Goal: Transaction & Acquisition: Download file/media

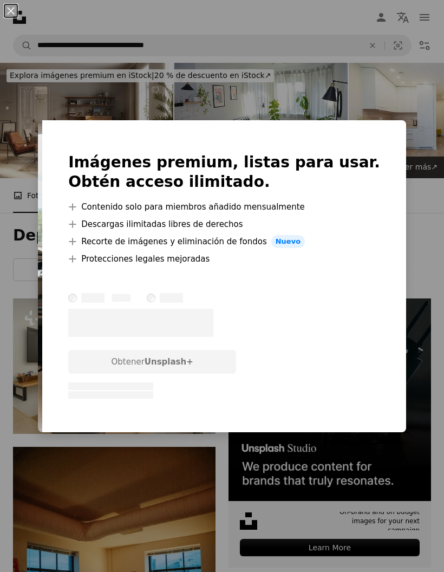
scroll to position [711, 0]
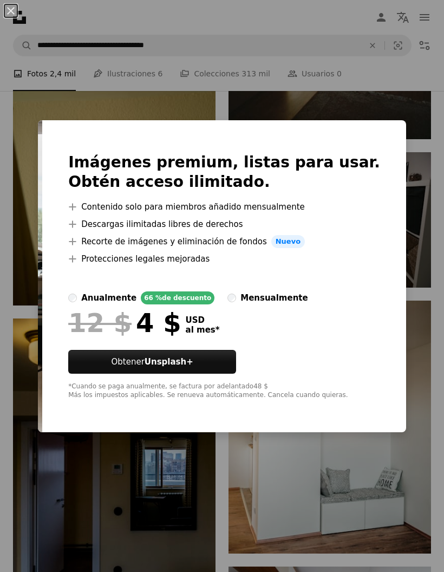
click at [343, 469] on div "An X shape Imágenes premium, listas para usar. Obtén acceso ilimitado. A plus s…" at bounding box center [222, 286] width 444 height 572
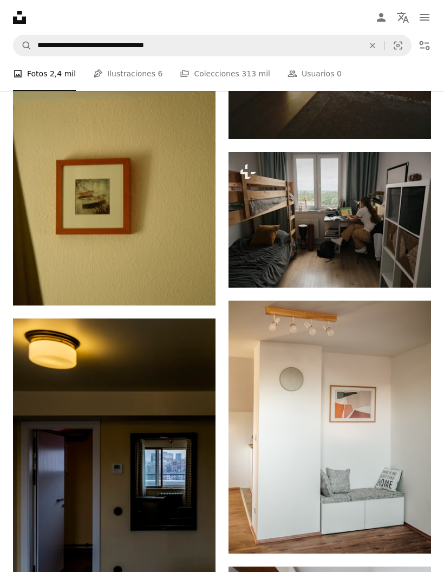
click at [64, 432] on img at bounding box center [114, 454] width 203 height 270
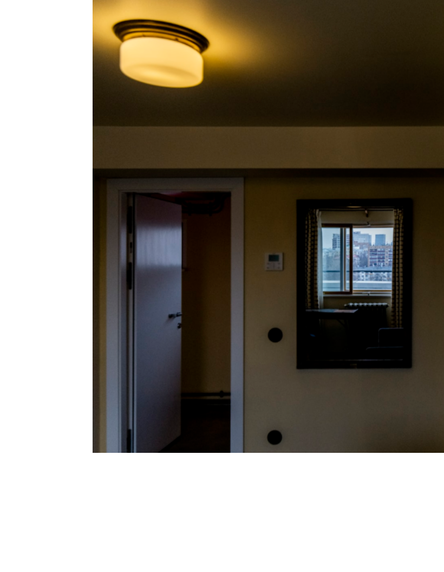
scroll to position [716, 0]
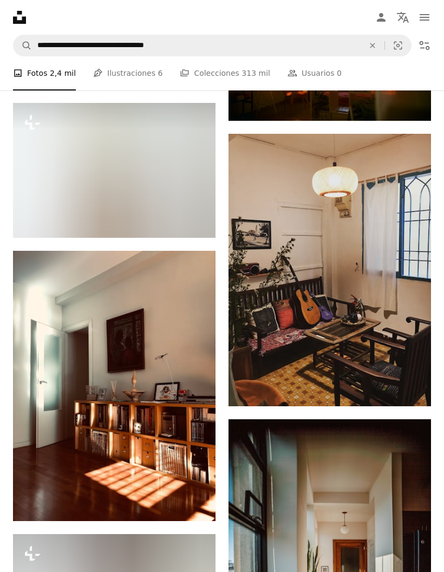
scroll to position [7458, 0]
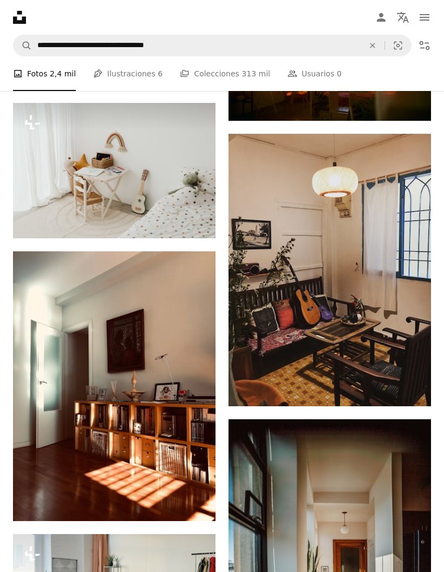
click at [408, 393] on icon "Arrow pointing down" at bounding box center [409, 386] width 9 height 13
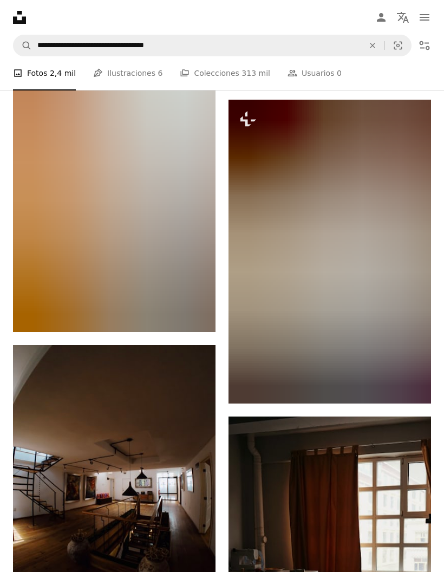
scroll to position [17501, 0]
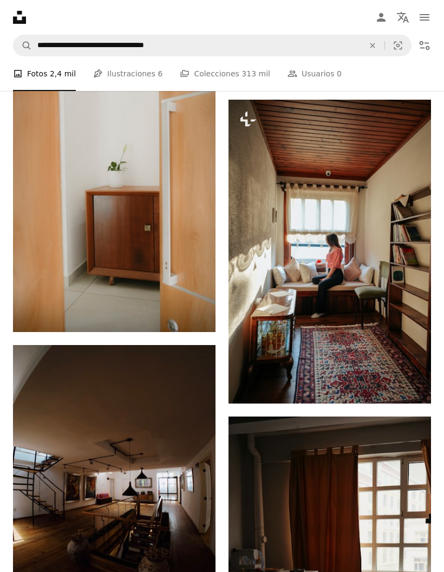
click at [404, 393] on button "A lock Descargar" at bounding box center [390, 383] width 62 height 17
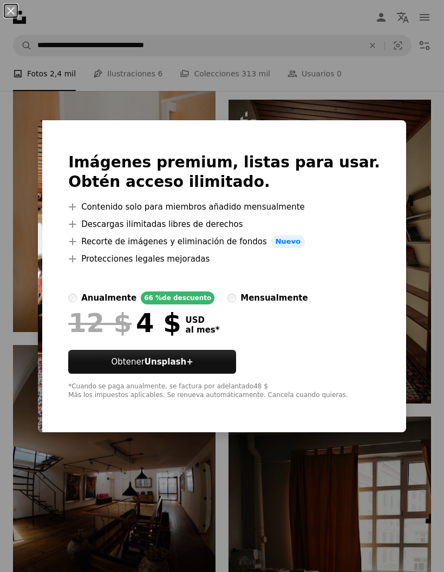
click at [431, 215] on div "An X shape Imágenes premium, listas para usar. Obtén acceso ilimitado. A plus s…" at bounding box center [222, 286] width 444 height 572
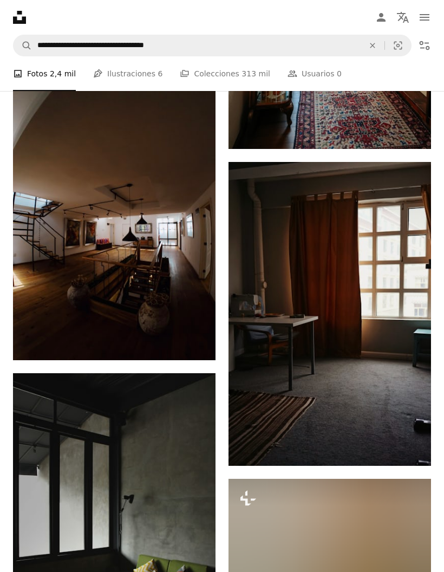
scroll to position [17799, 0]
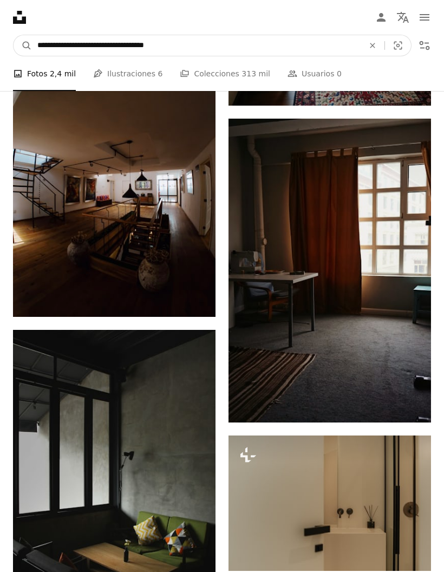
click at [230, 45] on input "**********" at bounding box center [196, 45] width 329 height 21
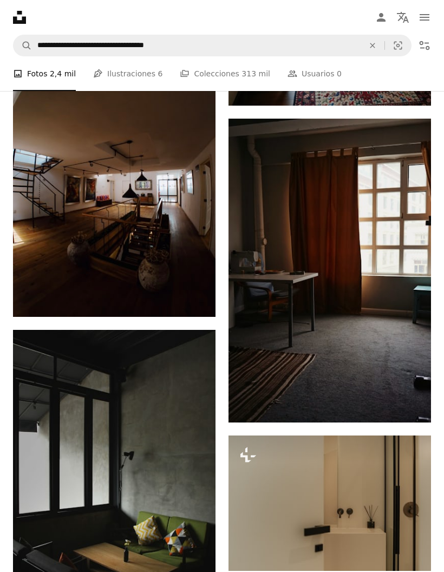
click at [376, 42] on icon "An X shape" at bounding box center [373, 45] width 24 height 9
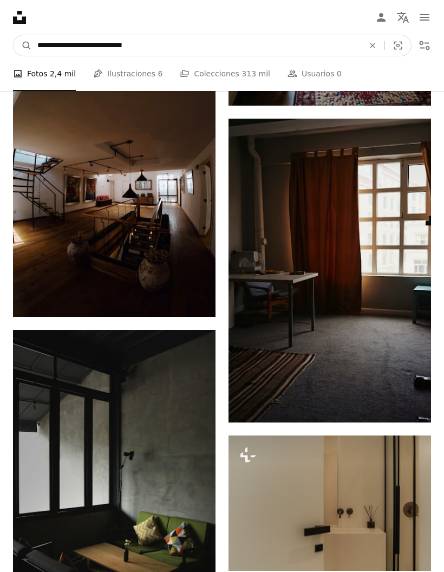
type input "**********"
click at [23, 46] on button "A magnifying glass" at bounding box center [23, 45] width 18 height 21
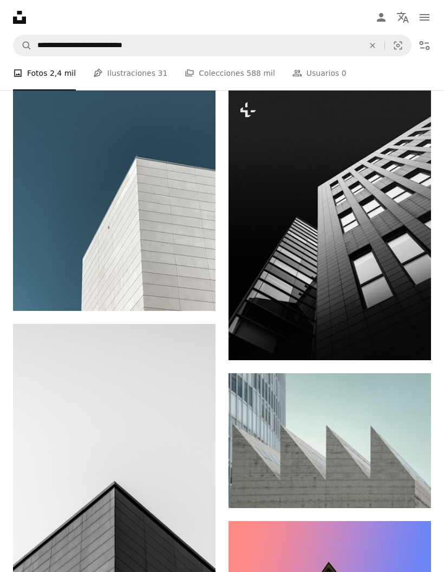
scroll to position [2485, 0]
